Goal: Submit feedback/report problem

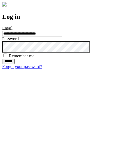
type input "**********"
click at [15, 64] on input "******" at bounding box center [8, 61] width 13 height 5
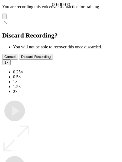
type input "**********"
